Goal: Information Seeking & Learning: Find specific fact

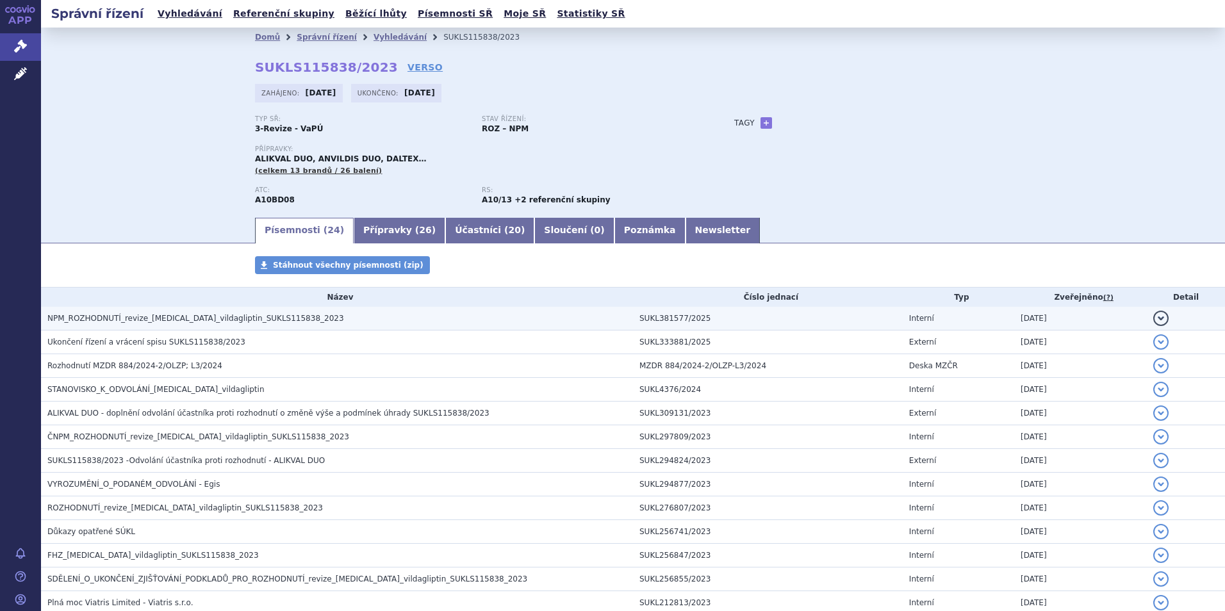
click at [195, 317] on span "NPM_ROZHODNUTÍ_revize_[MEDICAL_DATA]_vildagliptin_SUKLS115838_2023" at bounding box center [195, 318] width 297 height 9
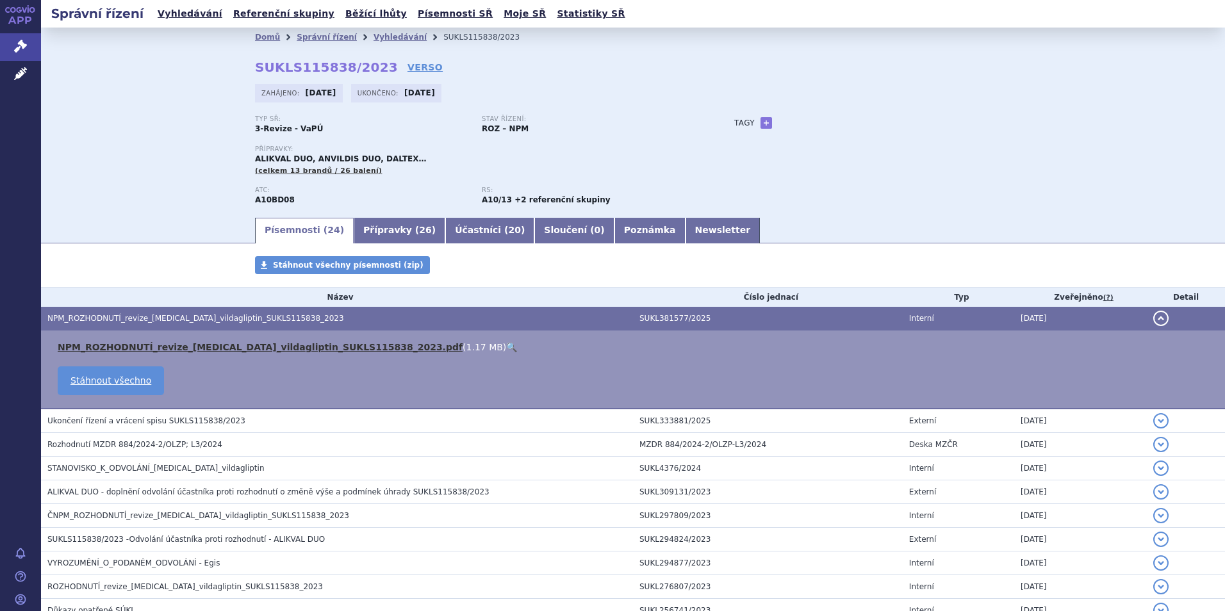
click at [178, 347] on link "NPM_ROZHODNUTÍ_revize_[MEDICAL_DATA]_vildagliptin_SUKLS115838_2023.pdf" at bounding box center [260, 347] width 405 height 10
click at [754, 180] on div "Typ SŘ: 3-Revize - VaPÚ Stav řízení: ROZ – NPM Přípravky: ALIKVAL DUO, ANVILDIS…" at bounding box center [633, 165] width 756 height 101
click at [843, 241] on ul "Písemnosti ( 24 ) Přípravky ( 26 ) Účastníci ( 20 ) Sloučení ( 0 ) Poznámka New…" at bounding box center [633, 229] width 756 height 27
